Goal: Information Seeking & Learning: Learn about a topic

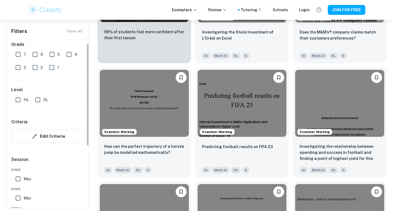
scroll to position [6, 0]
click at [38, 99] on input "SL" at bounding box center [37, 99] width 11 height 11
checkbox input "true"
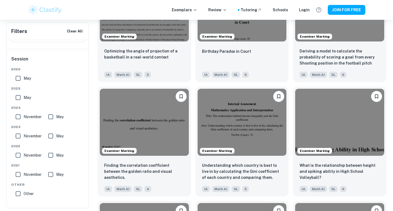
scroll to position [1150, 0]
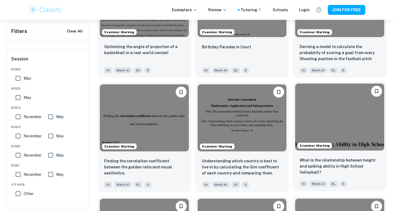
click at [351, 117] on img at bounding box center [339, 116] width 89 height 67
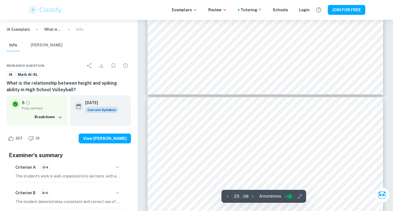
scroll to position [6886, 0]
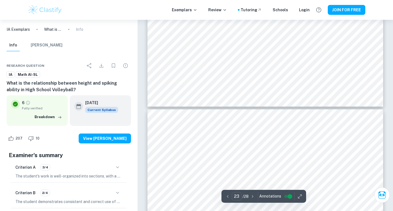
type input "22"
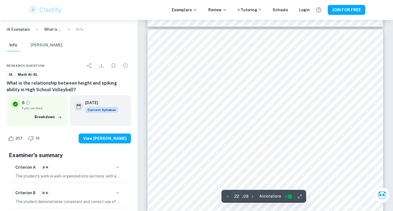
scroll to position [6626, 0]
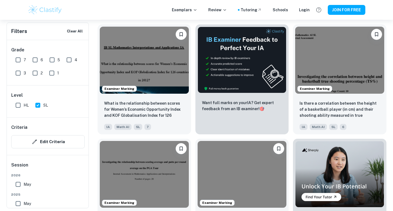
scroll to position [1460, 0]
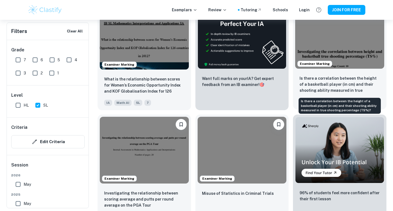
click at [350, 92] on p "Is there a correlation between the height of a basketball player (in cm) and th…" at bounding box center [340, 84] width 80 height 19
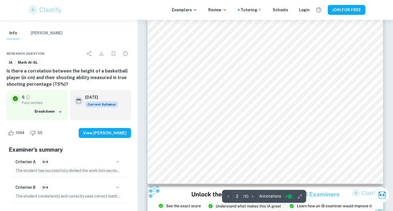
scroll to position [549, 0]
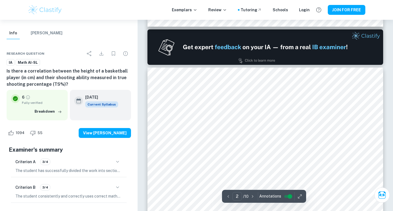
type input "1"
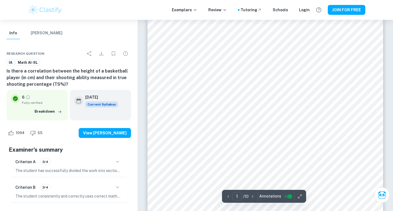
scroll to position [15, 0]
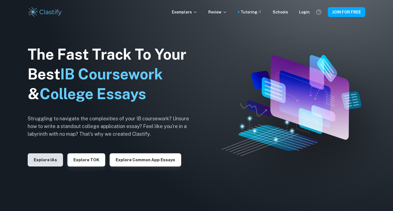
click at [47, 160] on button "Explore IAs" at bounding box center [45, 159] width 35 height 13
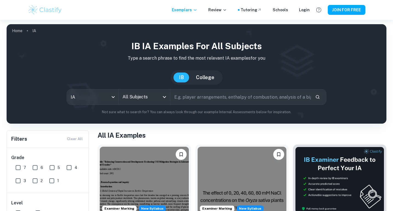
click at [161, 100] on div "All Subjects" at bounding box center [145, 96] width 52 height 15
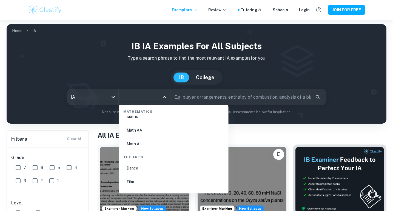
scroll to position [923, 0]
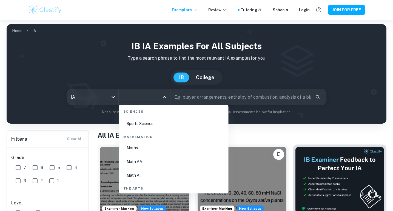
click at [137, 174] on li "Math AI" at bounding box center [173, 175] width 105 height 13
type input "Math AI"
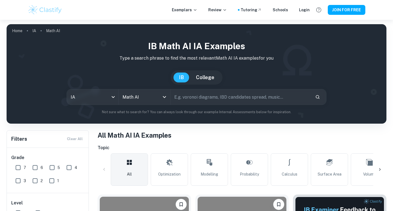
scroll to position [32, 0]
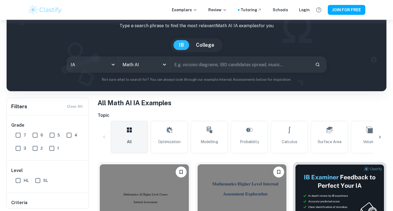
click at [41, 180] on input "SL" at bounding box center [37, 180] width 11 height 11
checkbox input "true"
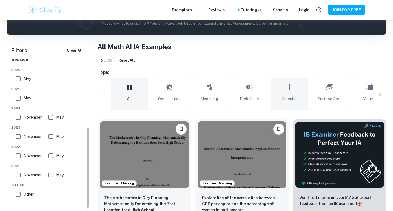
scroll to position [124, 0]
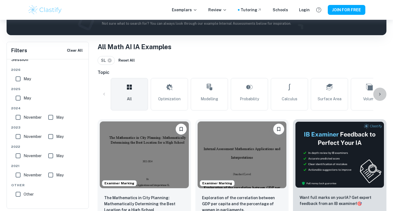
click at [380, 95] on icon at bounding box center [379, 93] width 5 height 5
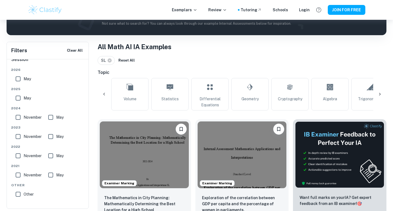
scroll to position [0, 257]
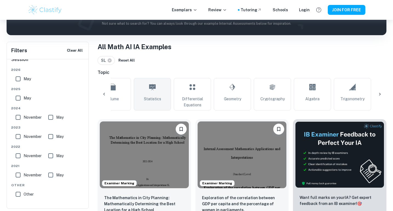
click at [155, 93] on icon at bounding box center [152, 86] width 7 height 13
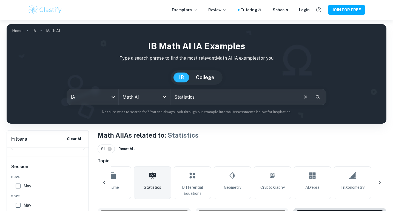
scroll to position [124, 0]
click at [254, 100] on input "Statistics" at bounding box center [234, 96] width 127 height 15
drag, startPoint x: 213, startPoint y: 99, endPoint x: 178, endPoint y: 99, distance: 34.5
click at [178, 99] on input "Statistics" at bounding box center [234, 96] width 127 height 15
click at [201, 97] on input "Statistics" at bounding box center [234, 96] width 127 height 15
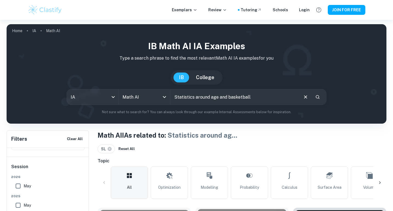
scroll to position [124, 0]
click at [262, 95] on input "Statistics around age and basketball" at bounding box center [234, 96] width 127 height 15
click at [217, 97] on input "Statistics around age and basketball" at bounding box center [234, 96] width 127 height 15
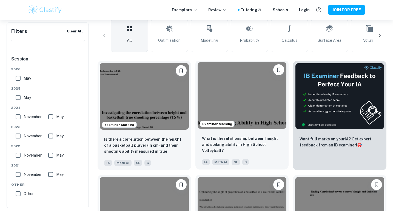
scroll to position [124, 0]
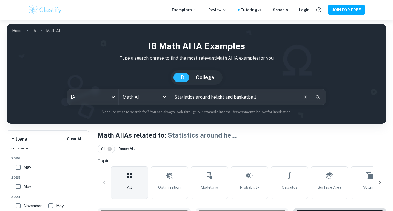
drag, startPoint x: 223, startPoint y: 98, endPoint x: 231, endPoint y: 97, distance: 8.2
click at [231, 97] on input "Statistics around height and basketball" at bounding box center [234, 96] width 127 height 15
click at [232, 97] on input "Statistics around height and basketball" at bounding box center [234, 96] width 127 height 15
drag, startPoint x: 232, startPoint y: 97, endPoint x: 212, endPoint y: 98, distance: 20.3
click at [212, 98] on input "Statistics around height and basketball" at bounding box center [234, 96] width 127 height 15
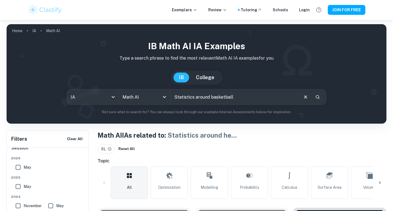
type input "Statistics around basketball"
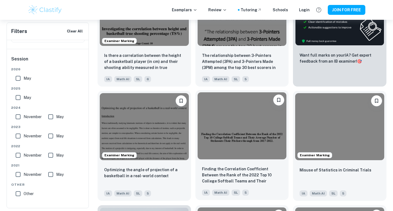
scroll to position [229, 0]
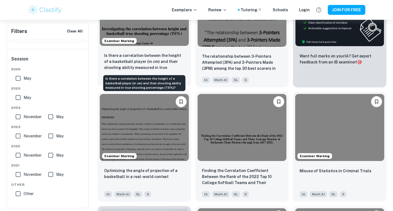
click at [164, 70] on p "Is there a correlation between the height of a basketball player (in cm) and th…" at bounding box center [144, 61] width 80 height 19
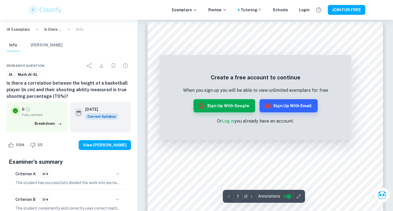
scroll to position [5, 0]
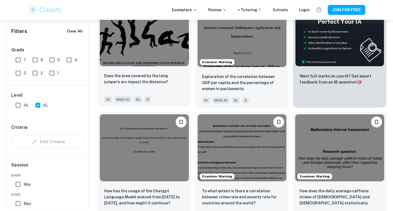
scroll to position [2101, 0]
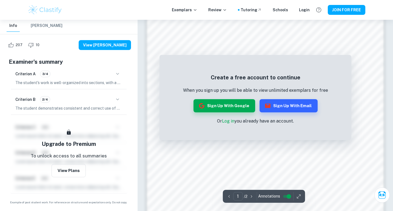
scroll to position [465, 0]
